Goal: Use online tool/utility: Utilize a website feature to perform a specific function

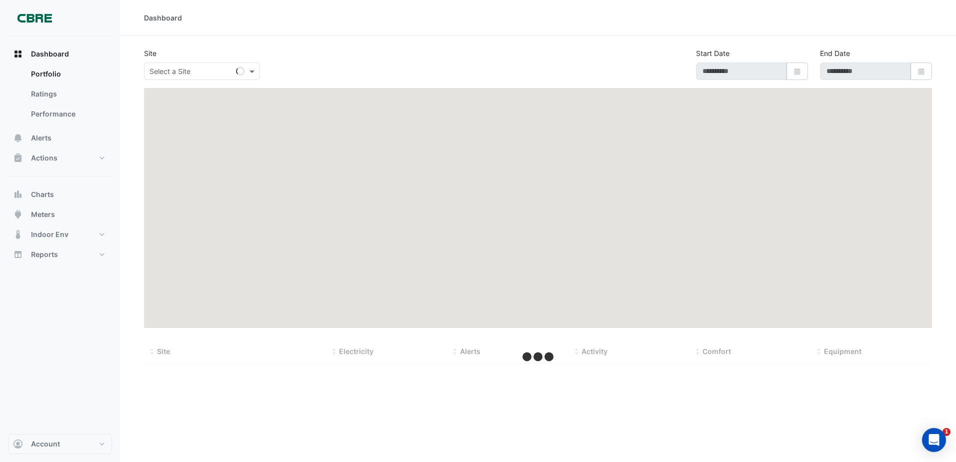
type input "**********"
select select "***"
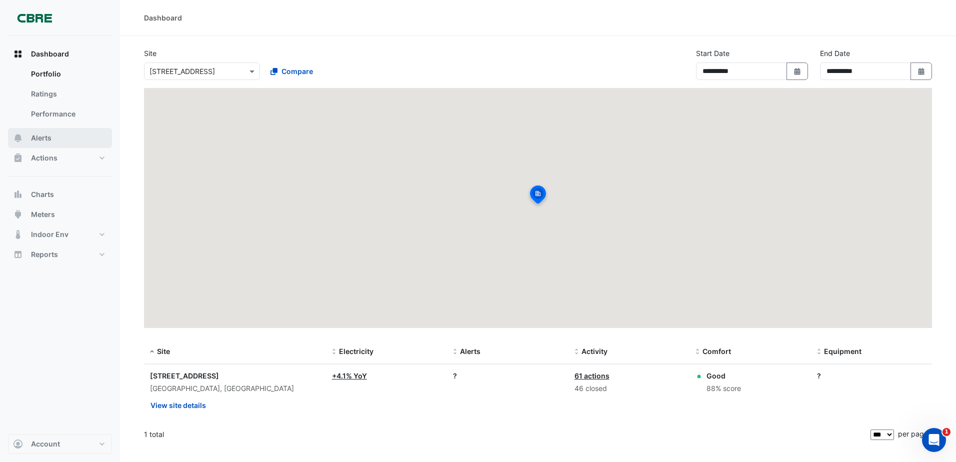
click at [50, 140] on span "Alerts" at bounding box center [41, 138] width 21 height 10
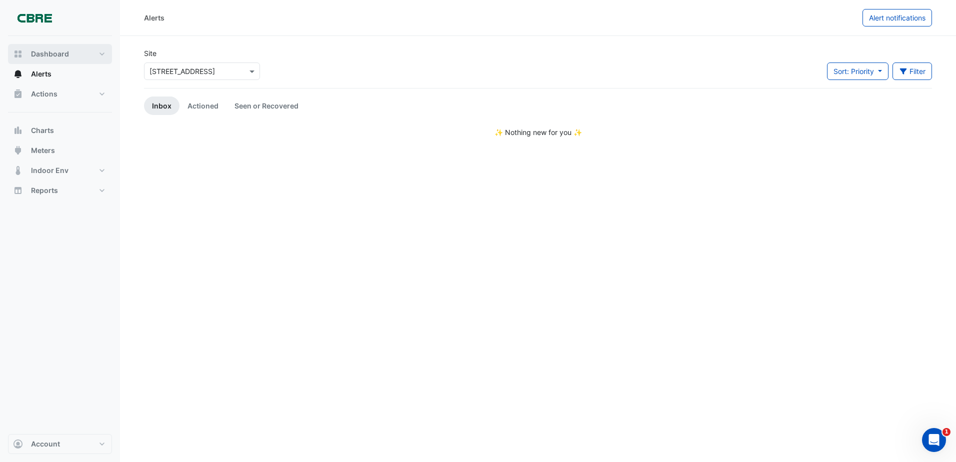
click at [67, 53] on span "Dashboard" at bounding box center [50, 54] width 38 height 10
select select "***"
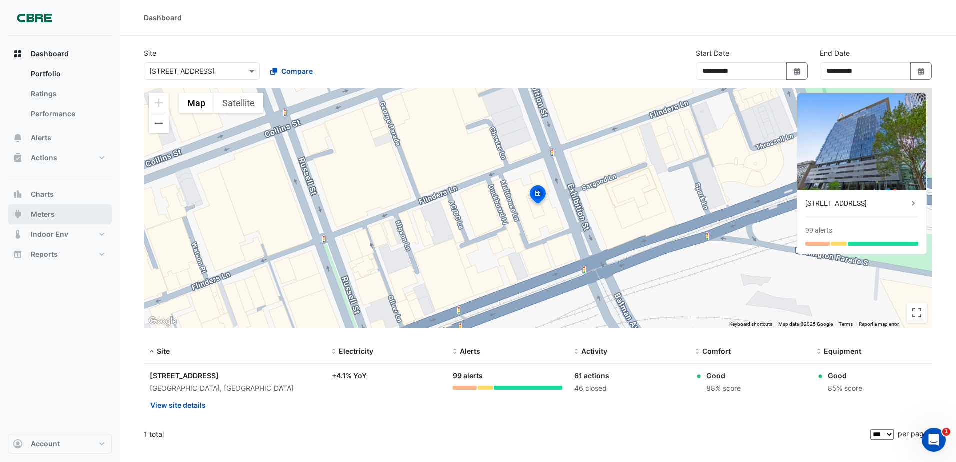
click at [62, 211] on button "Meters" at bounding box center [60, 215] width 104 height 20
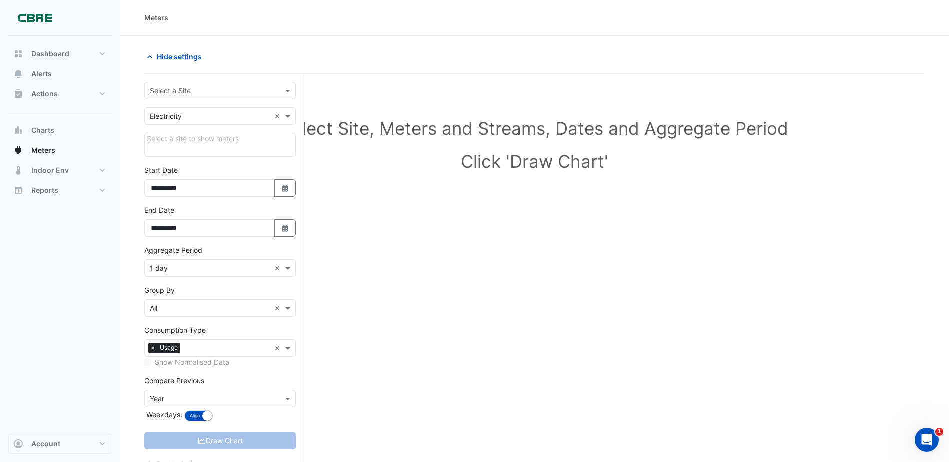
click at [230, 92] on input "text" at bounding box center [210, 91] width 121 height 11
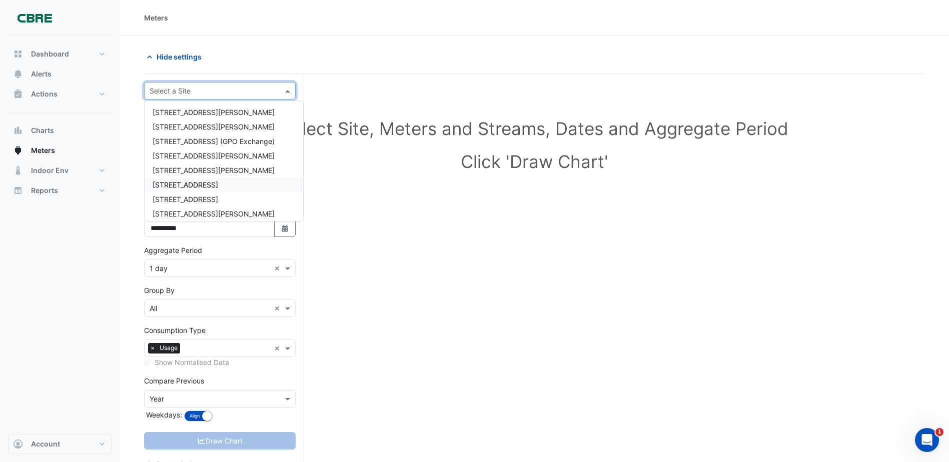
click at [210, 181] on span "[STREET_ADDRESS]" at bounding box center [186, 185] width 66 height 9
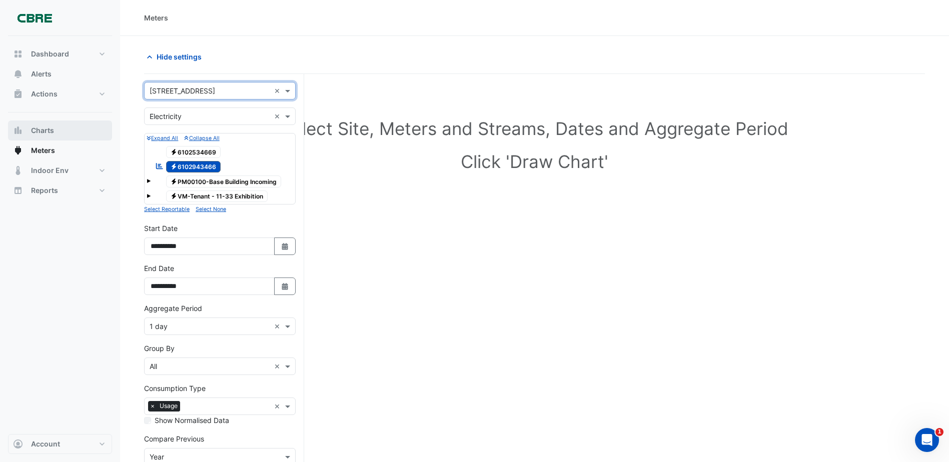
click at [46, 139] on button "Charts" at bounding box center [60, 131] width 104 height 20
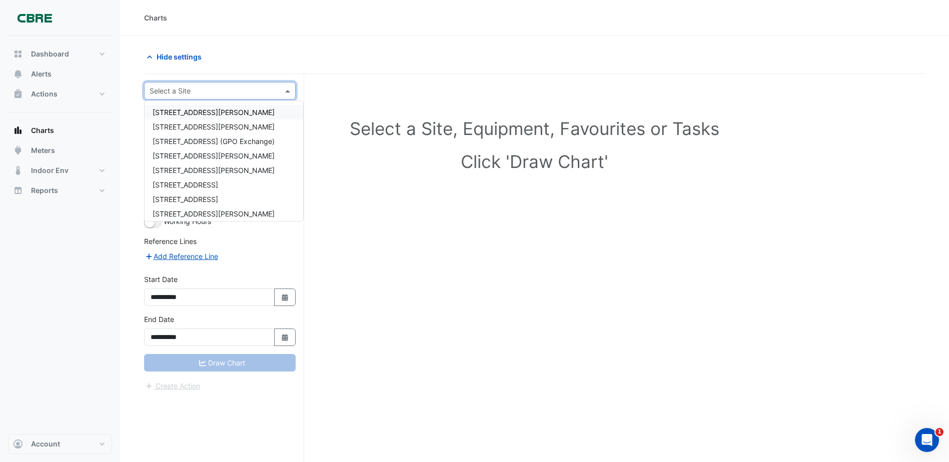
drag, startPoint x: 197, startPoint y: 86, endPoint x: 200, endPoint y: 93, distance: 8.1
click at [198, 87] on input "text" at bounding box center [210, 91] width 121 height 11
click at [203, 188] on span "[STREET_ADDRESS]" at bounding box center [186, 185] width 66 height 9
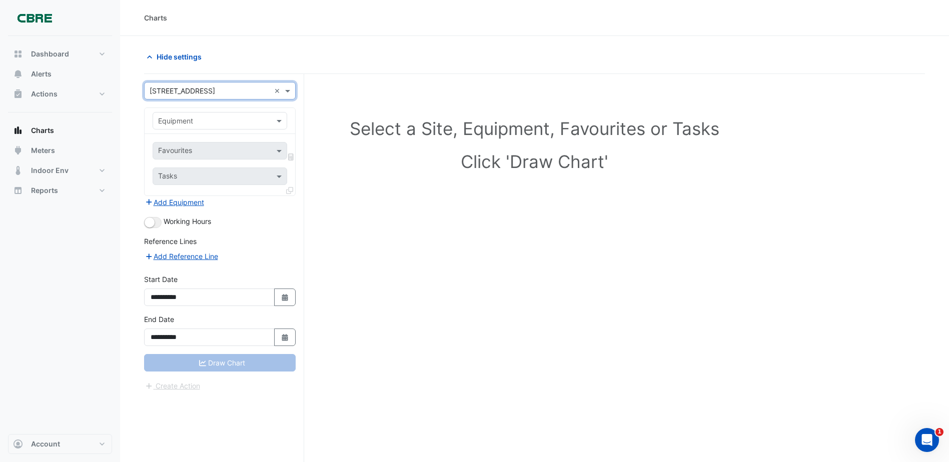
click at [210, 123] on input "text" at bounding box center [210, 121] width 104 height 11
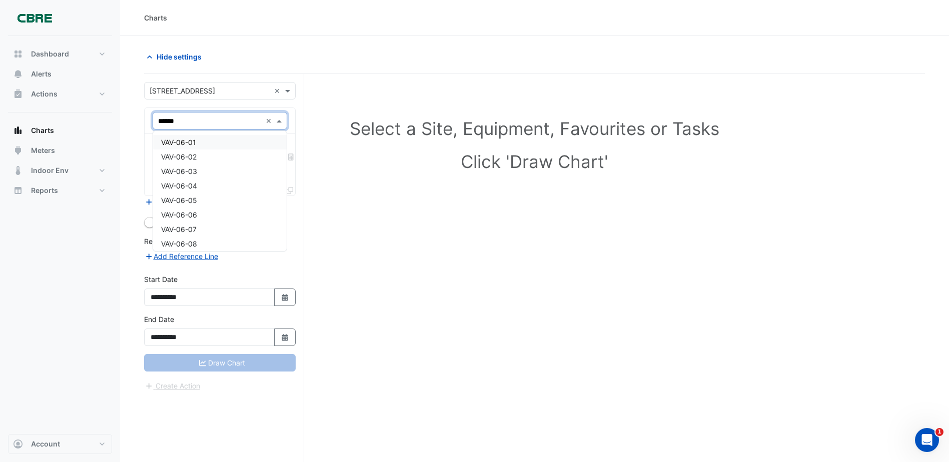
click at [212, 123] on input "******" at bounding box center [210, 121] width 104 height 11
type input "*********"
click at [238, 149] on div "VAV-06-18" at bounding box center [220, 142] width 134 height 15
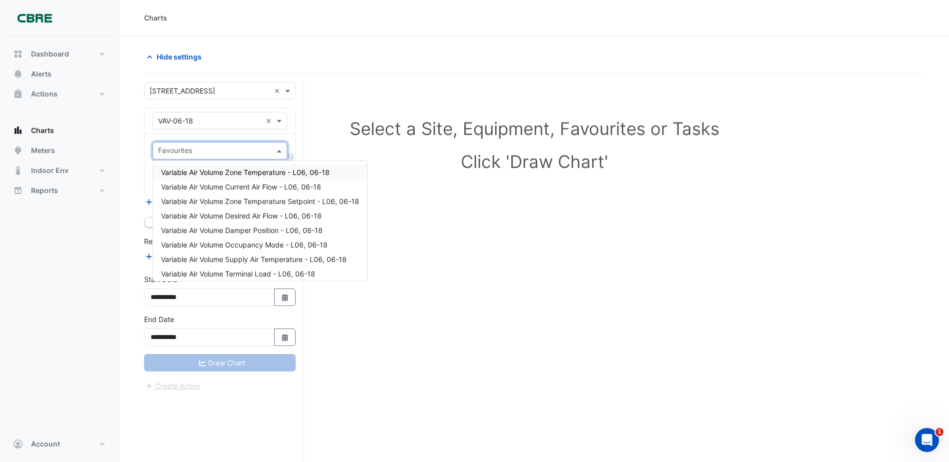
click at [233, 154] on input "text" at bounding box center [214, 152] width 112 height 11
drag, startPoint x: 233, startPoint y: 154, endPoint x: 228, endPoint y: 146, distance: 9.4
click at [231, 144] on div "Favourites" at bounding box center [211, 151] width 117 height 16
click at [268, 206] on div "Variable Air Volume Zone Temperature Setpoint - L06, 06-18" at bounding box center [260, 201] width 214 height 15
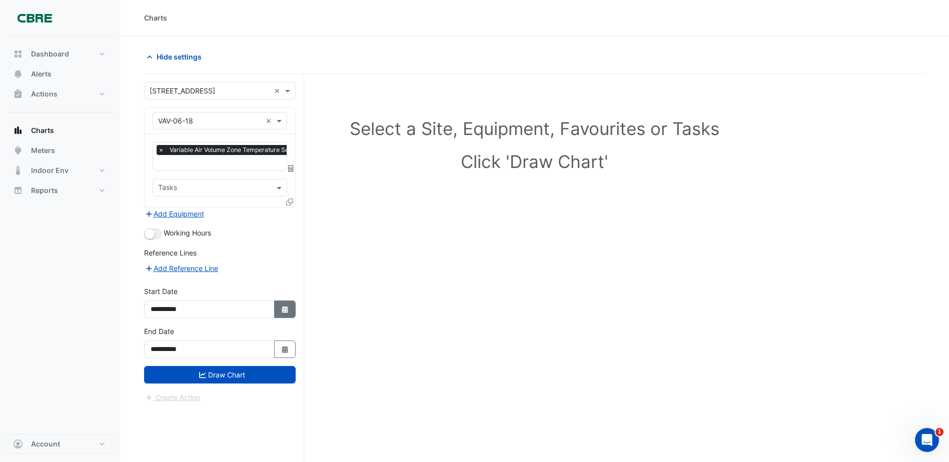
click at [277, 313] on button "Select Date" at bounding box center [285, 310] width 22 height 18
select select "*"
select select "****"
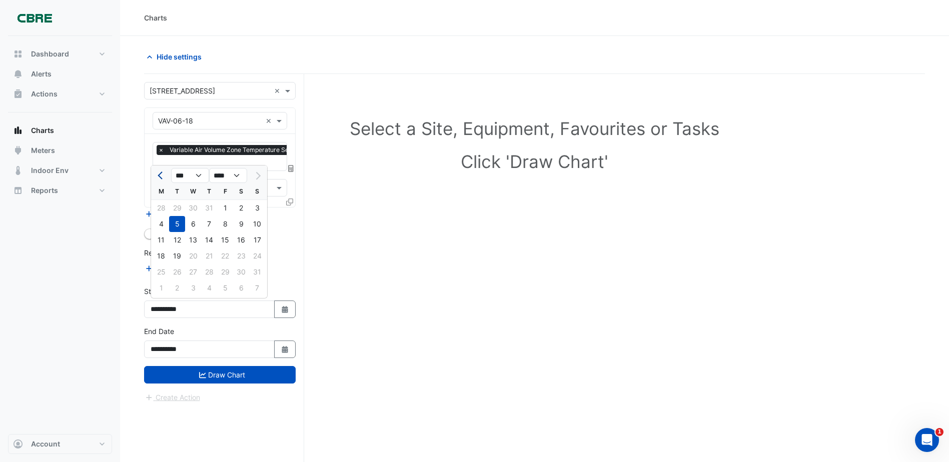
click at [161, 178] on span "Previous month" at bounding box center [162, 176] width 8 height 8
select select "*"
click at [258, 211] on div "1" at bounding box center [257, 208] width 16 height 16
type input "**********"
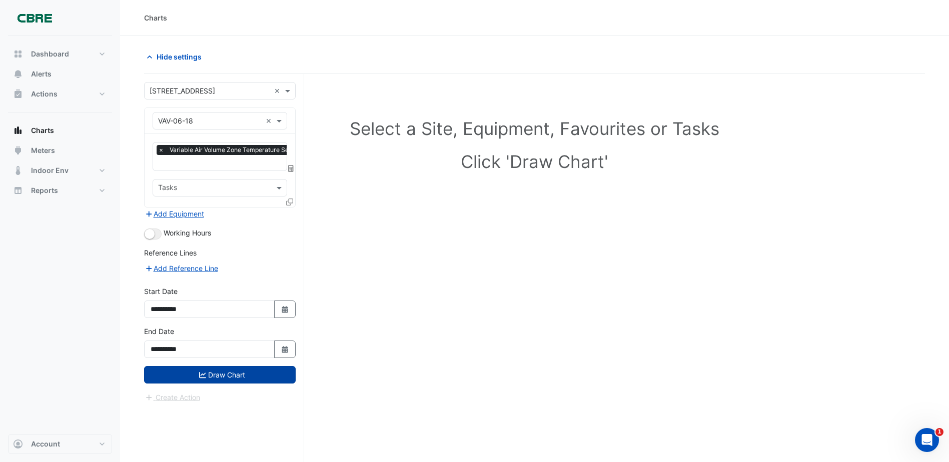
click at [242, 376] on button "Draw Chart" at bounding box center [220, 375] width 152 height 18
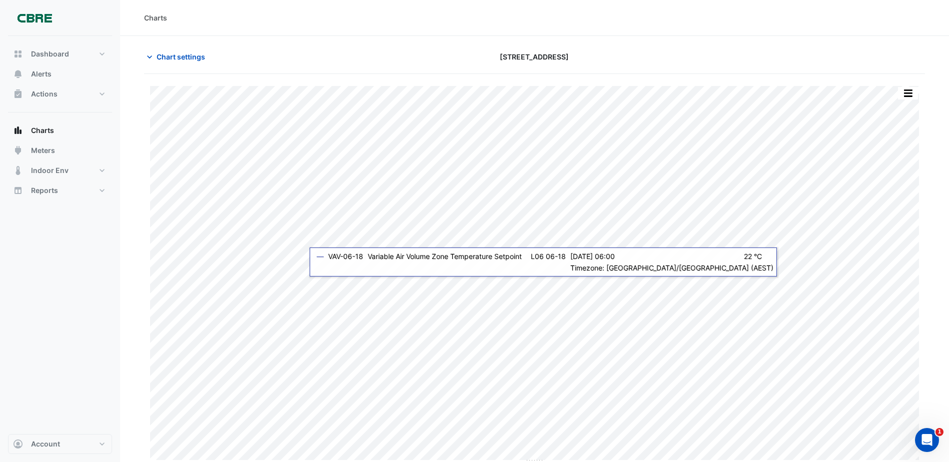
scroll to position [3, 0]
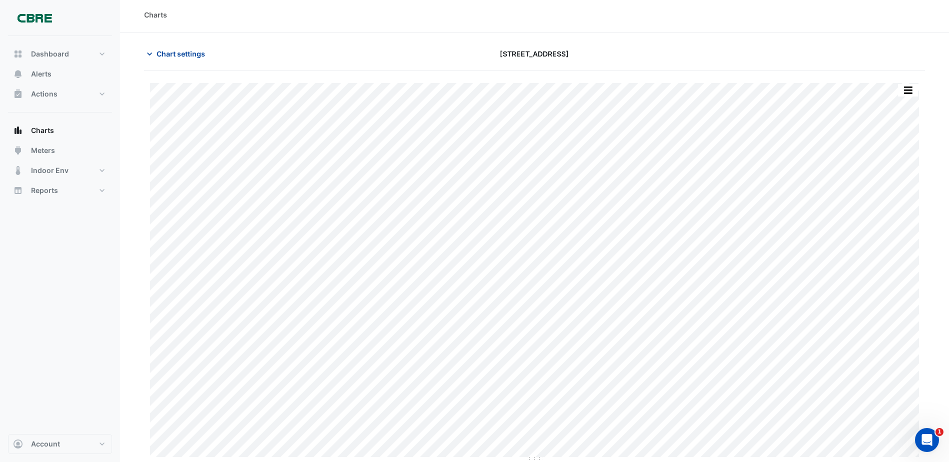
click at [157, 58] on span "Chart settings" at bounding box center [181, 54] width 49 height 11
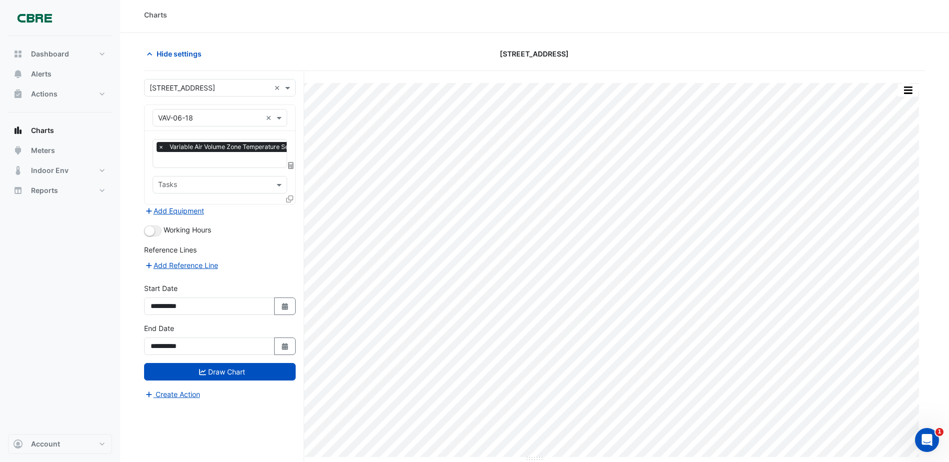
click at [240, 168] on div "Favourites × Variable Air Volume Zone Temperature Setpoint - L06, 06-18 × Tasks" at bounding box center [220, 167] width 151 height 73
click at [240, 159] on input "text" at bounding box center [248, 161] width 190 height 11
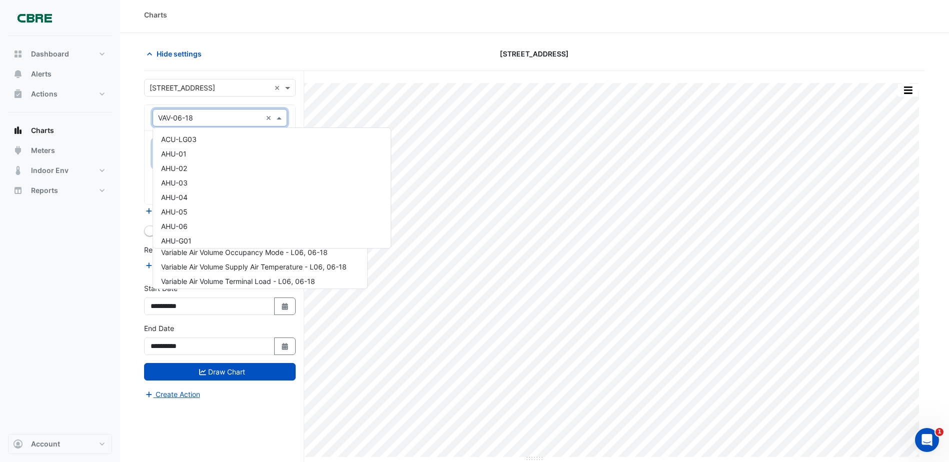
click at [192, 118] on input "text" at bounding box center [210, 118] width 104 height 11
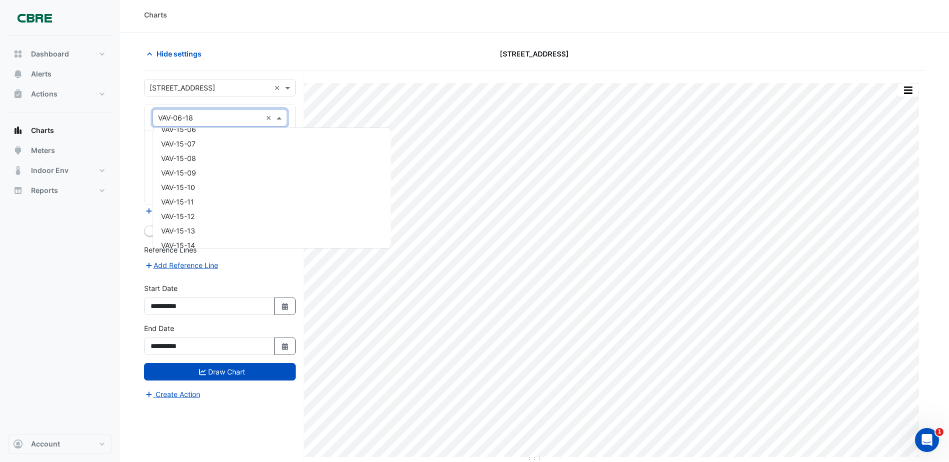
scroll to position [5957, 0]
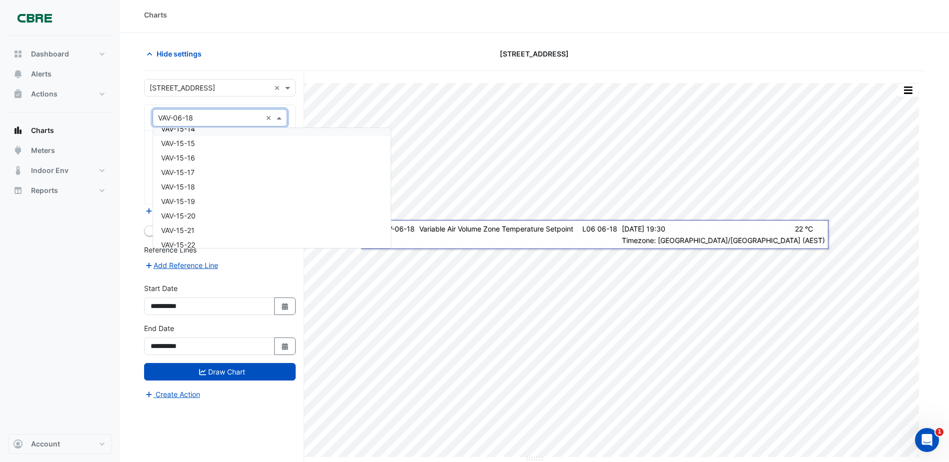
click at [202, 120] on input "text" at bounding box center [210, 118] width 104 height 11
click at [179, 120] on input "text" at bounding box center [210, 118] width 104 height 11
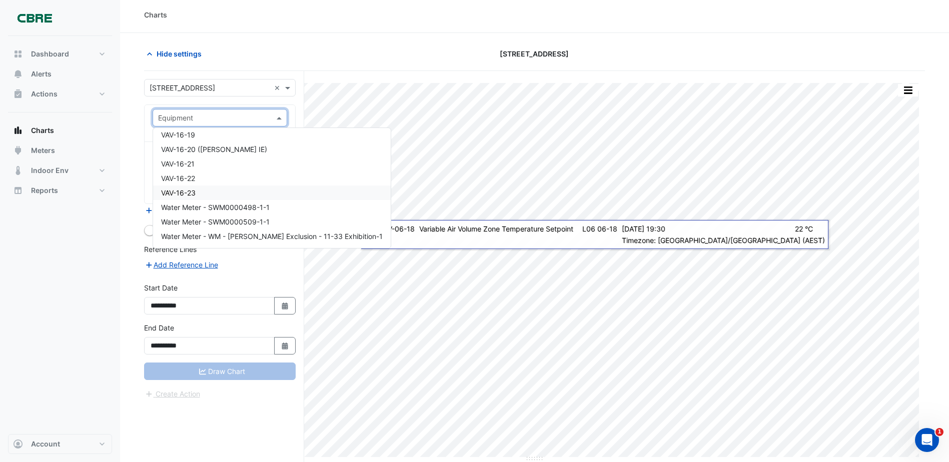
scroll to position [6308, 0]
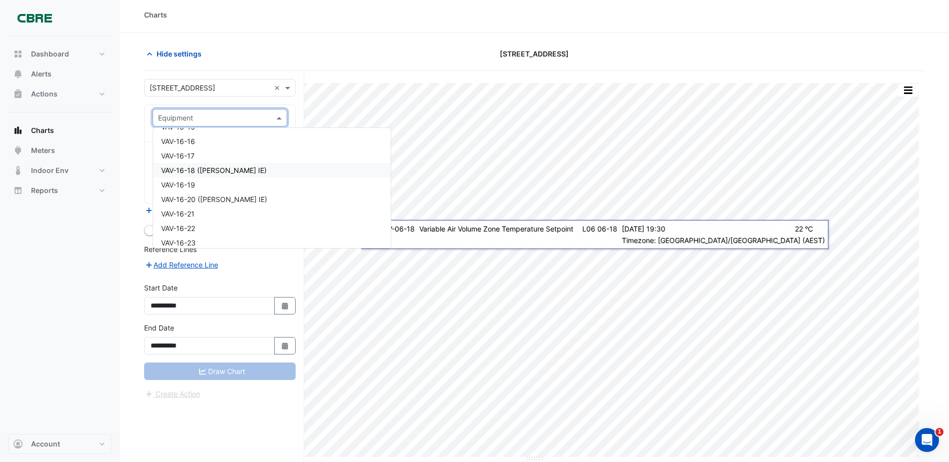
click at [219, 173] on span "VAV-16-18 ([PERSON_NAME] IE)" at bounding box center [214, 170] width 106 height 9
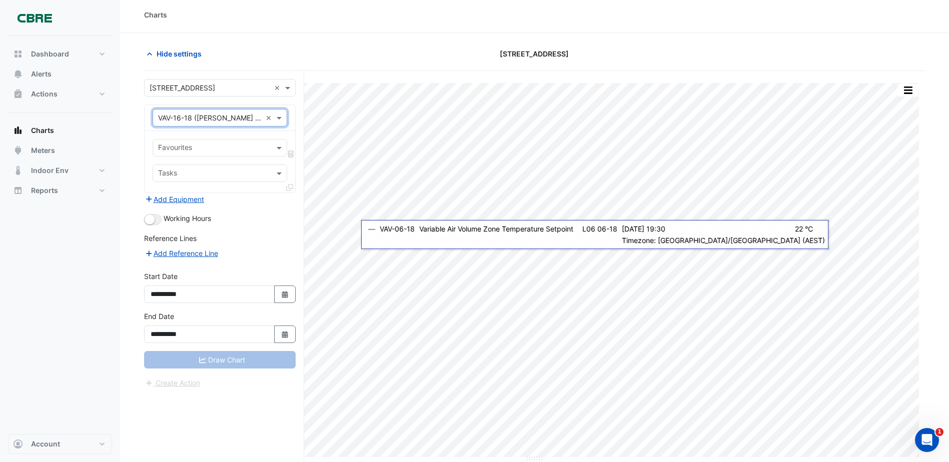
click at [240, 425] on div "**********" at bounding box center [224, 284] width 160 height 426
click at [225, 355] on div "Draw Chart" at bounding box center [220, 360] width 152 height 18
click at [223, 147] on input "text" at bounding box center [214, 149] width 112 height 11
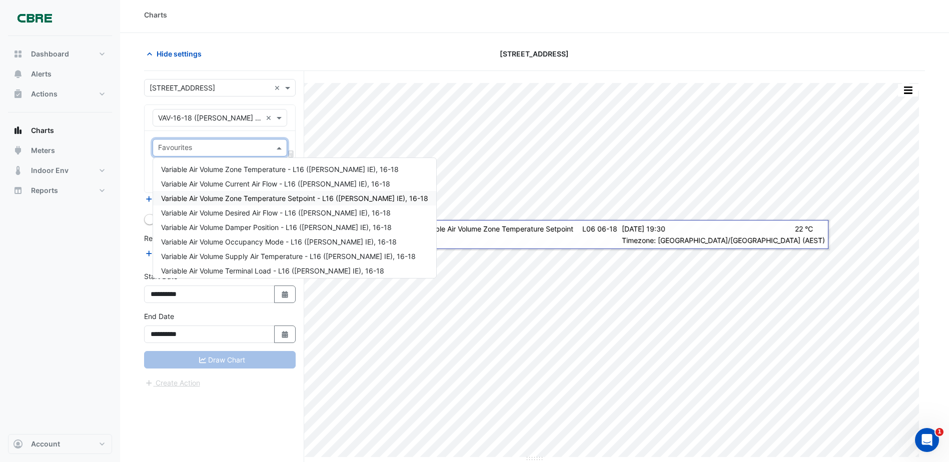
click at [240, 195] on span "Variable Air Volume Zone Temperature Setpoint - L16 ([PERSON_NAME] IE), 16-18" at bounding box center [294, 198] width 267 height 9
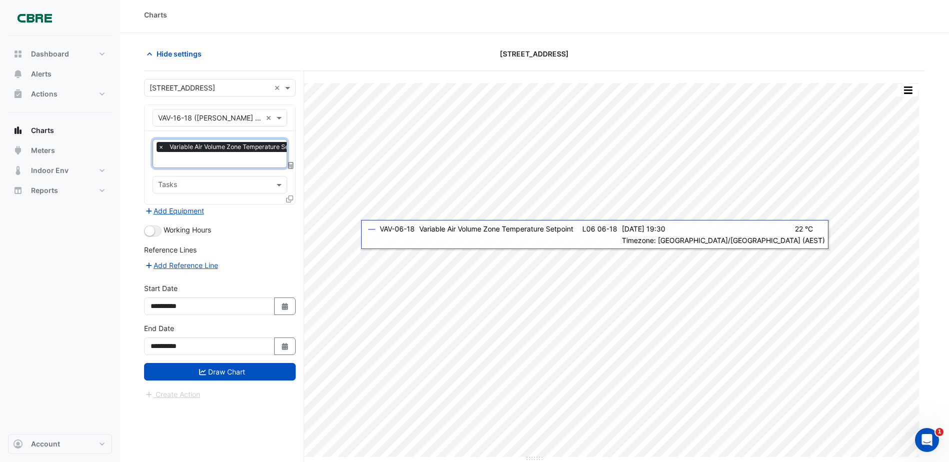
click at [221, 151] on span "Variable Air Volume Zone Temperature Setpoint - L16 ([PERSON_NAME] IE), 16-18" at bounding box center [285, 147] width 237 height 10
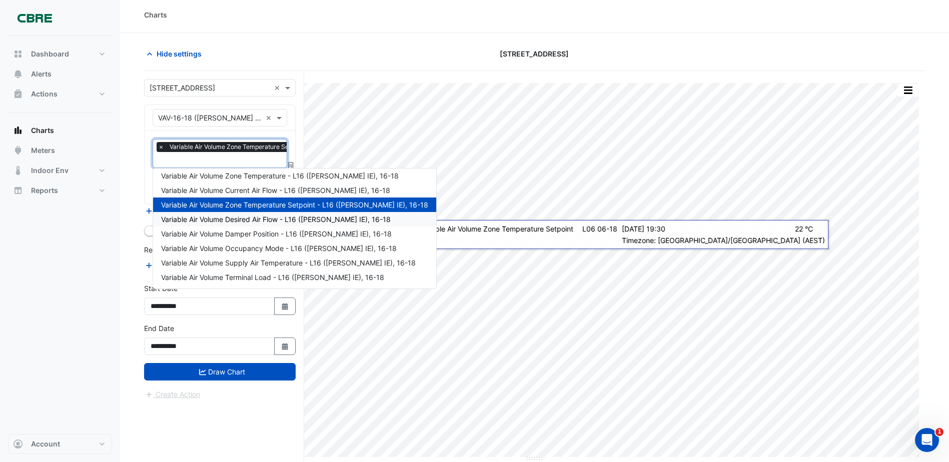
scroll to position [0, 0]
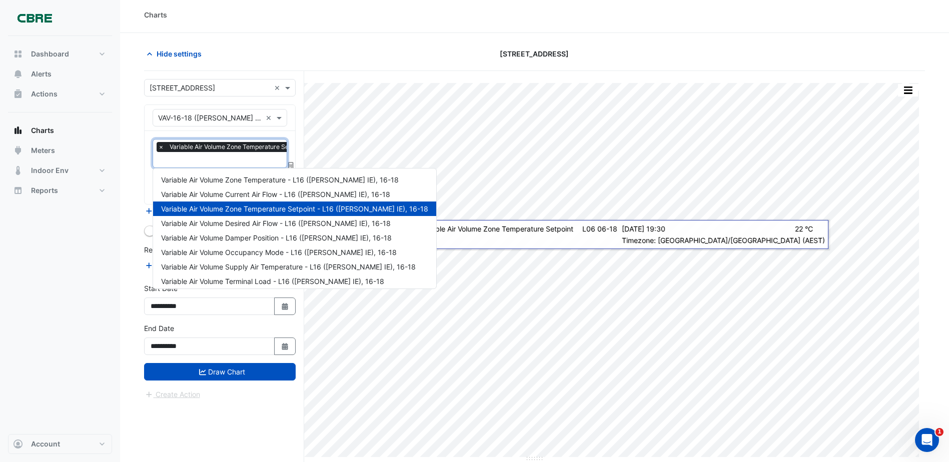
click at [260, 209] on span "Variable Air Volume Zone Temperature Setpoint - L16 ([PERSON_NAME] IE), 16-18" at bounding box center [294, 209] width 267 height 9
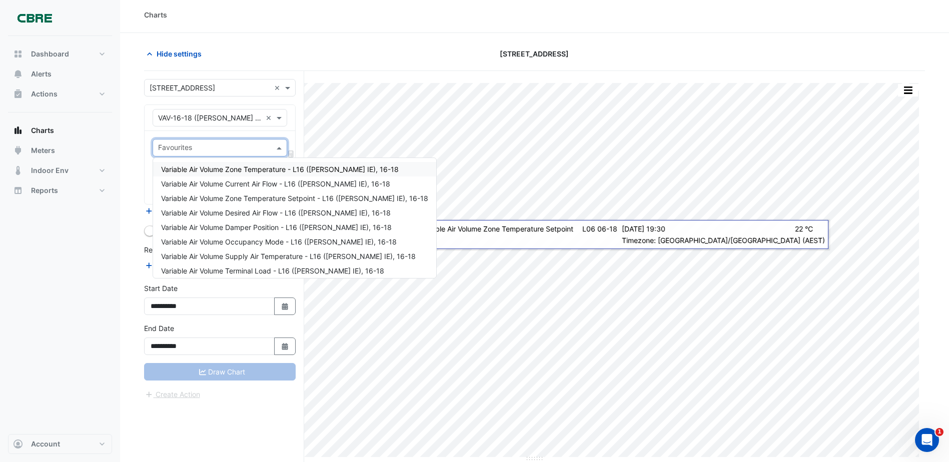
drag, startPoint x: 227, startPoint y: 141, endPoint x: 232, endPoint y: 146, distance: 7.4
click at [227, 141] on div "Favourites" at bounding box center [211, 148] width 117 height 16
click at [245, 169] on span "Variable Air Volume Zone Temperature - L16 ([PERSON_NAME] IE), 16-18" at bounding box center [280, 169] width 238 height 9
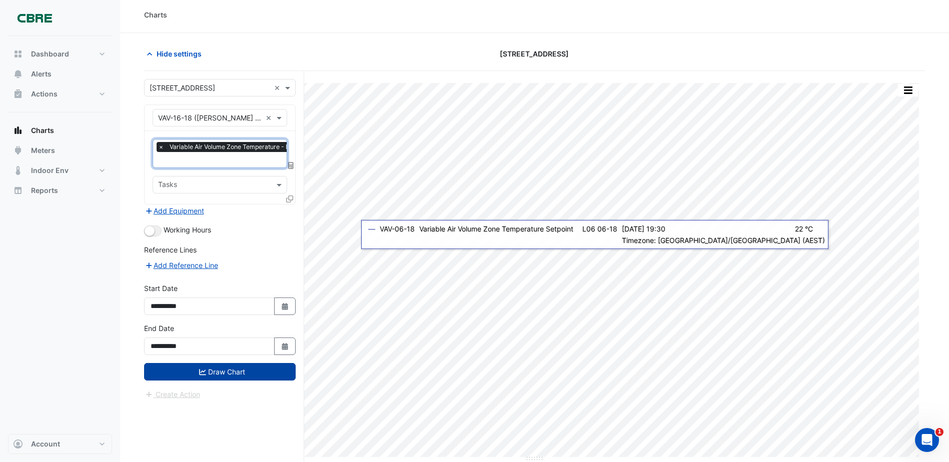
click at [245, 370] on button "Draw Chart" at bounding box center [220, 372] width 152 height 18
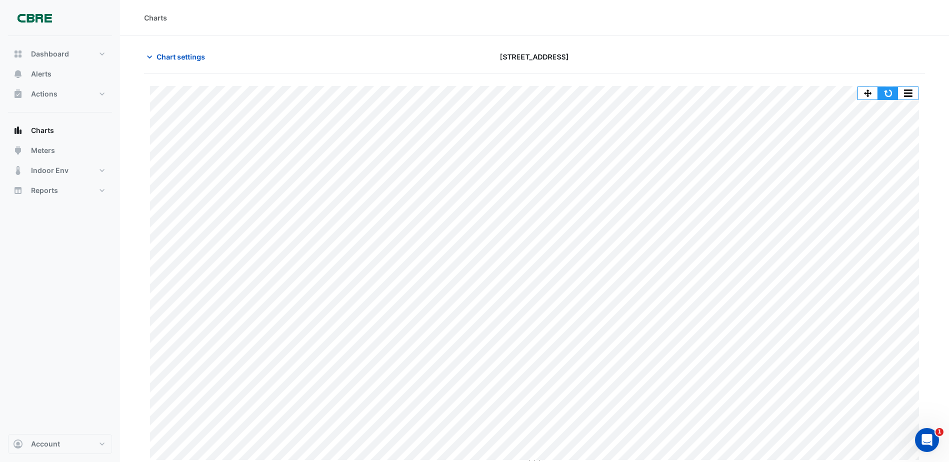
click at [883, 96] on button "button" at bounding box center [888, 93] width 20 height 13
click at [887, 96] on button "button" at bounding box center [888, 93] width 20 height 13
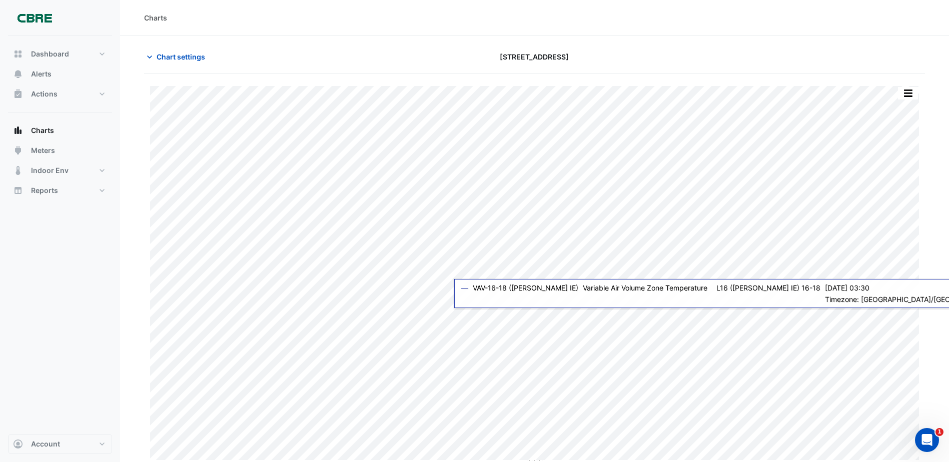
click at [901, 313] on div "Print Save as JPEG Save as PNG Pivot Data Table Export CSV - Flat Export CSV - …" at bounding box center [534, 275] width 781 height 379
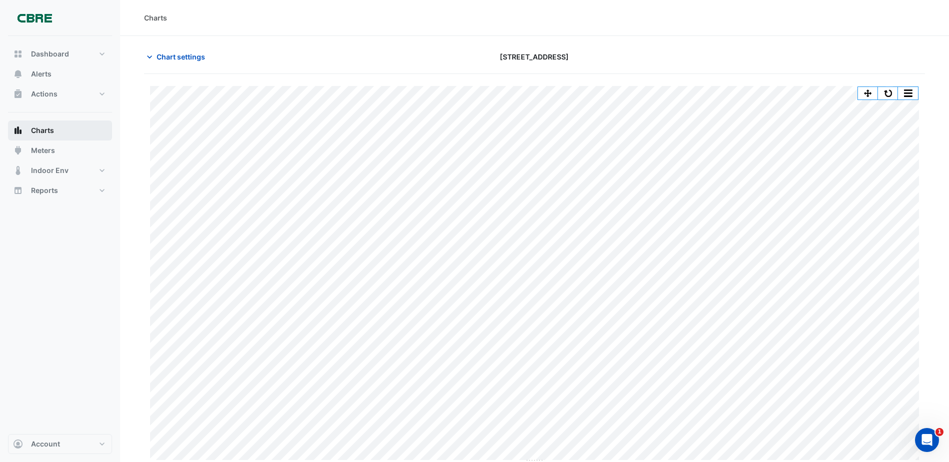
click at [56, 130] on button "Charts" at bounding box center [60, 131] width 104 height 20
